Goal: Task Accomplishment & Management: Use online tool/utility

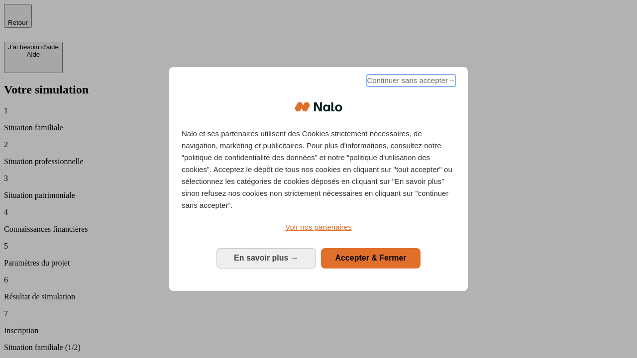
click at [410, 82] on span "Continuer sans accepter →" at bounding box center [411, 81] width 89 height 12
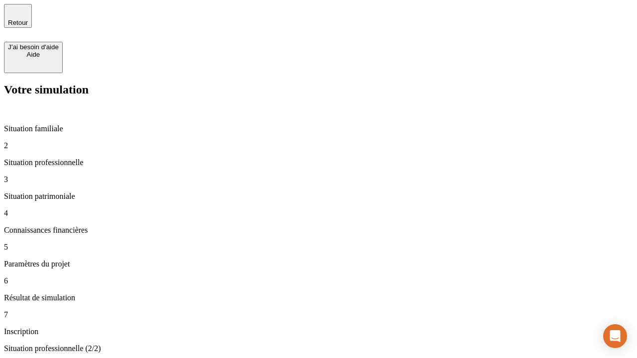
type input "70 000"
type input "1 000"
